Goal: Book appointment/travel/reservation

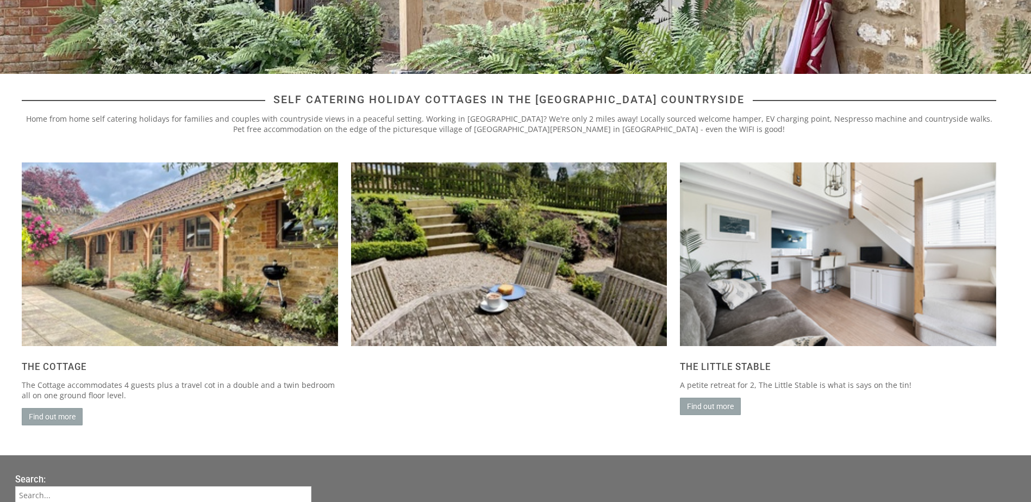
scroll to position [380, 0]
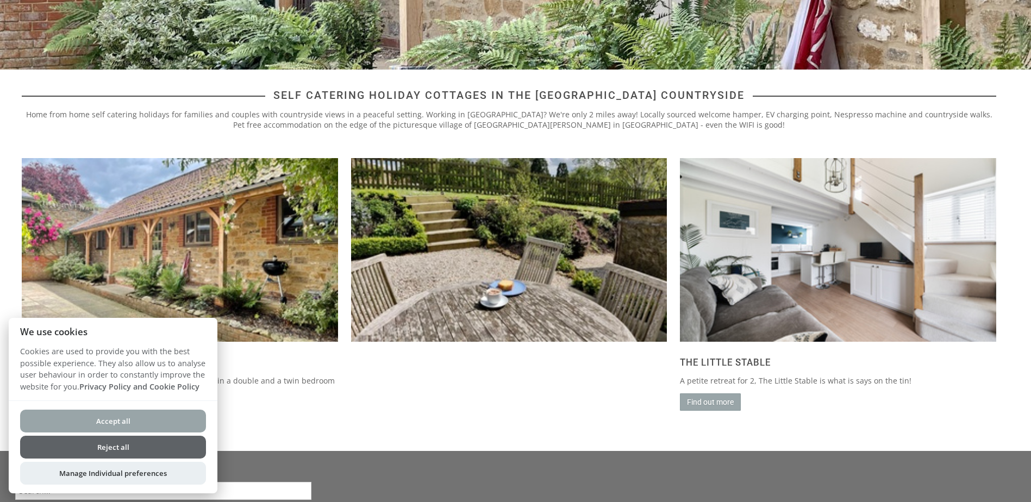
click at [176, 413] on button "Accept all" at bounding box center [113, 421] width 186 height 23
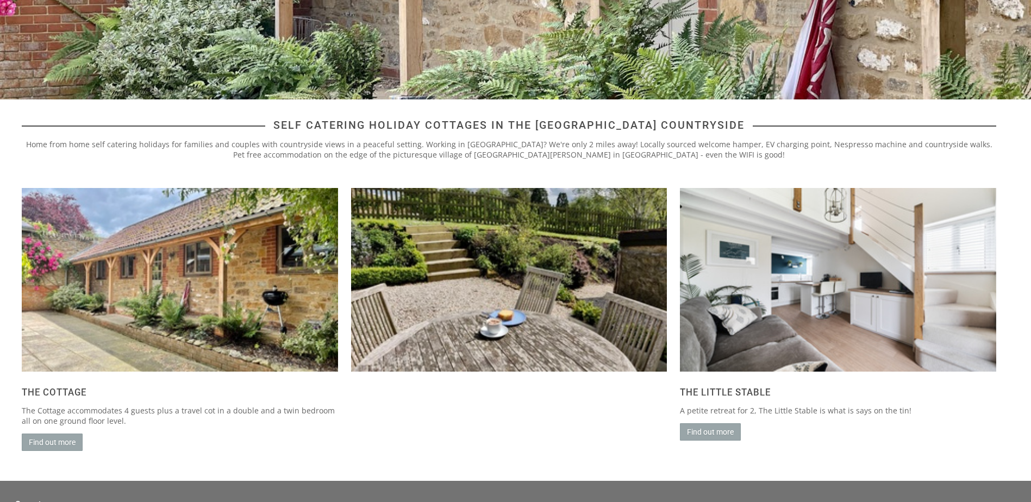
scroll to position [492, 0]
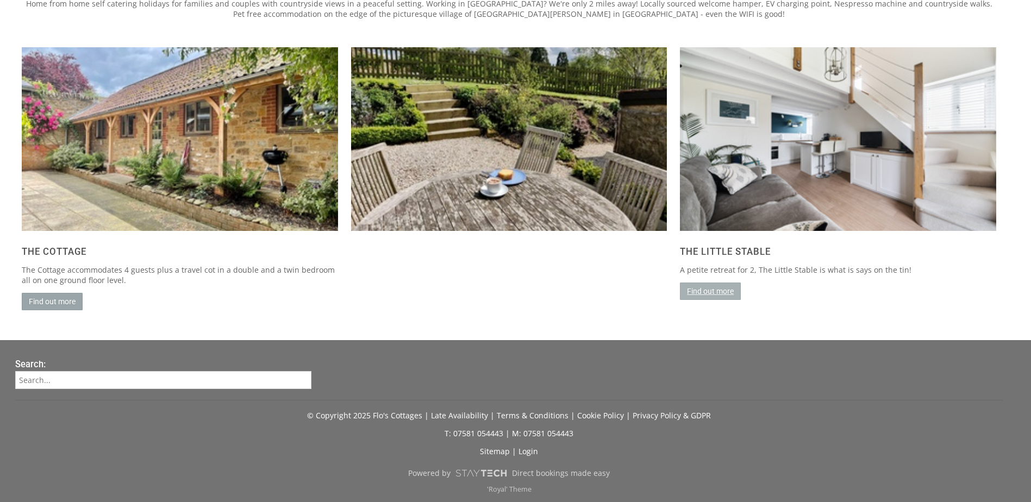
click at [708, 286] on link "Find out more" at bounding box center [710, 291] width 61 height 17
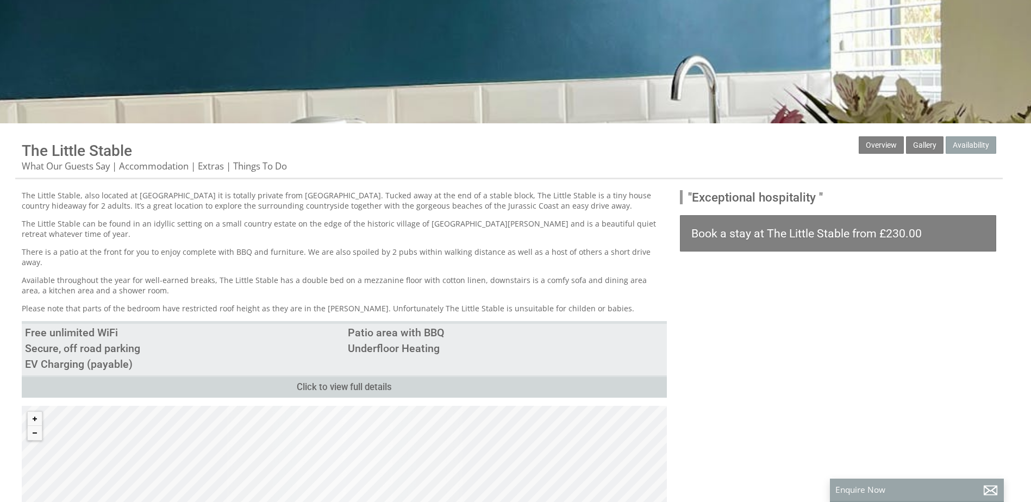
scroll to position [326, 0]
